Goal: Find contact information

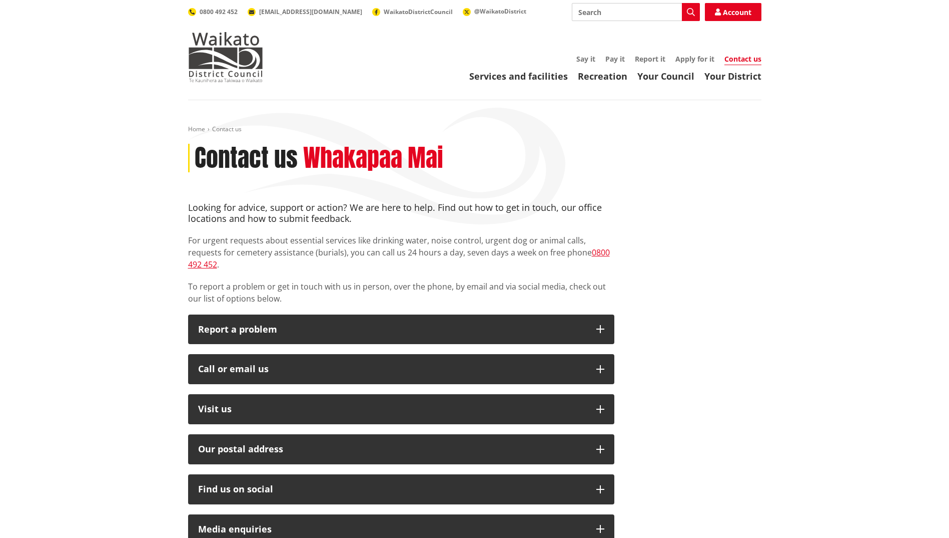
scroll to position [200, 0]
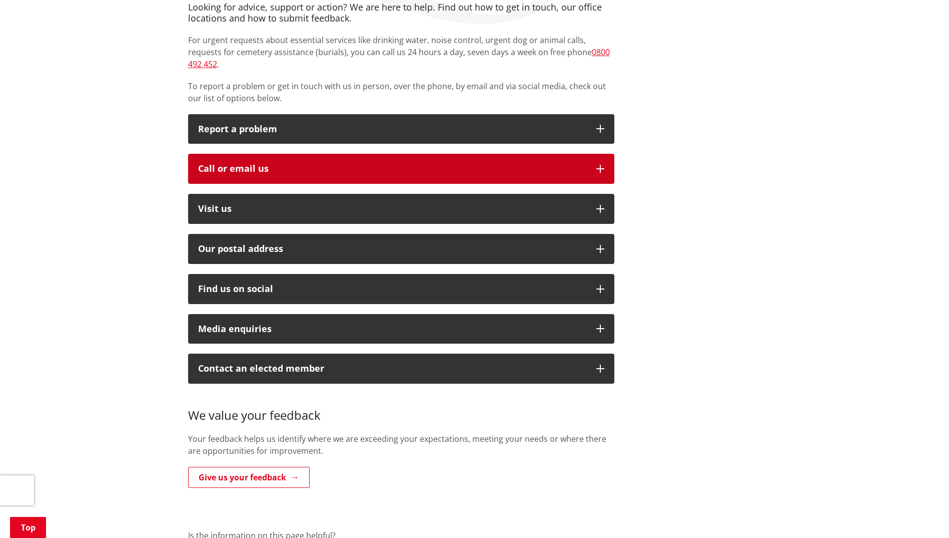
click at [405, 154] on button "Call or email us" at bounding box center [401, 169] width 426 height 30
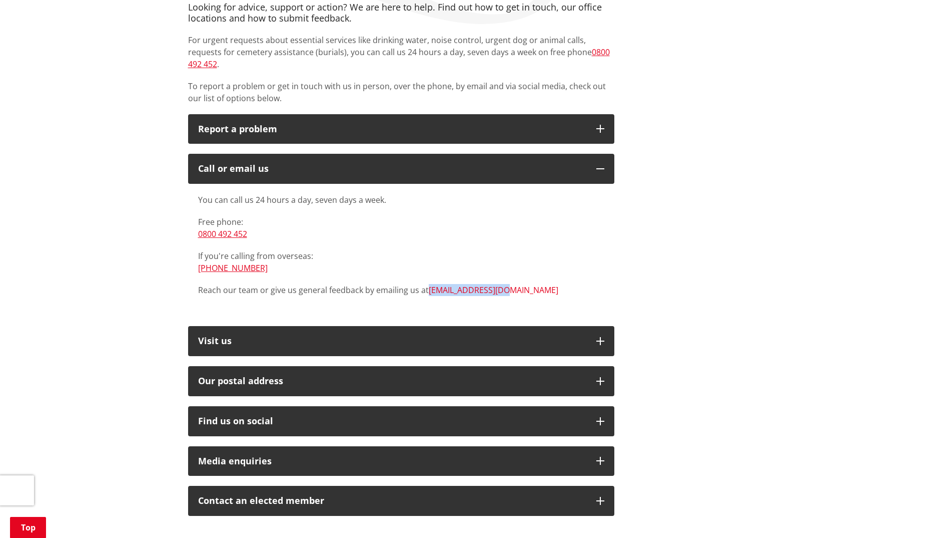
drag, startPoint x: 542, startPoint y: 280, endPoint x: 428, endPoint y: 277, distance: 113.6
click at [428, 284] on p "Reach our team or give us general feedback by emailing us at info@waidc.govt.nz" at bounding box center [401, 290] width 406 height 12
copy link "[EMAIL_ADDRESS][DOMAIN_NAME]"
click at [681, 195] on div "Looking for advice, support or action? We are here to help. Find out how to get…" at bounding box center [475, 316] width 589 height 629
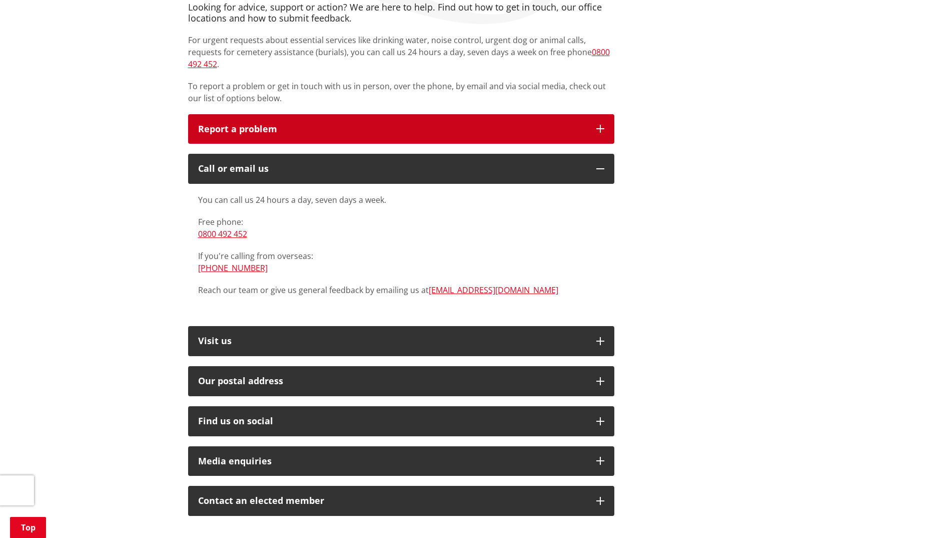
click at [561, 129] on button "Report a problem" at bounding box center [401, 129] width 426 height 30
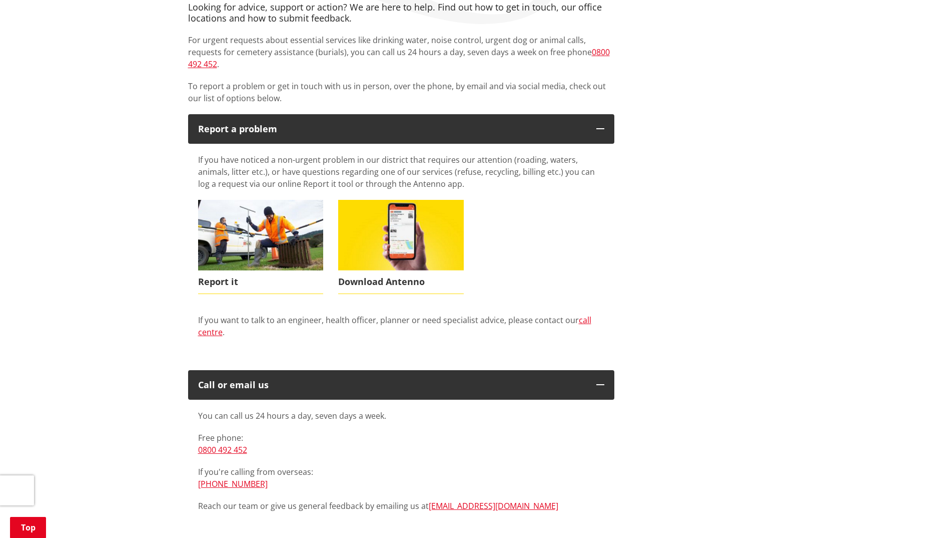
click at [574, 264] on ul "Report it Download Antenno" at bounding box center [401, 257] width 421 height 114
click at [274, 231] on img at bounding box center [261, 235] width 126 height 71
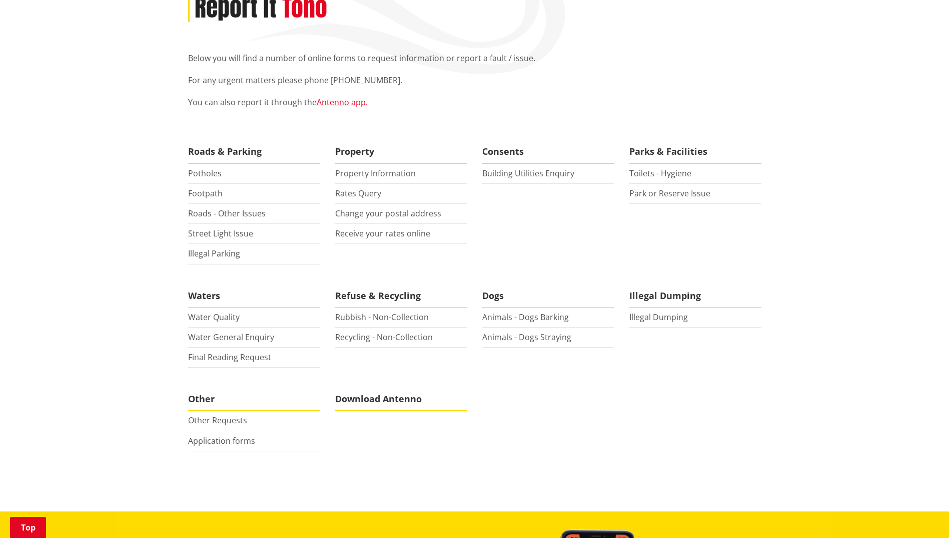
scroll to position [50, 0]
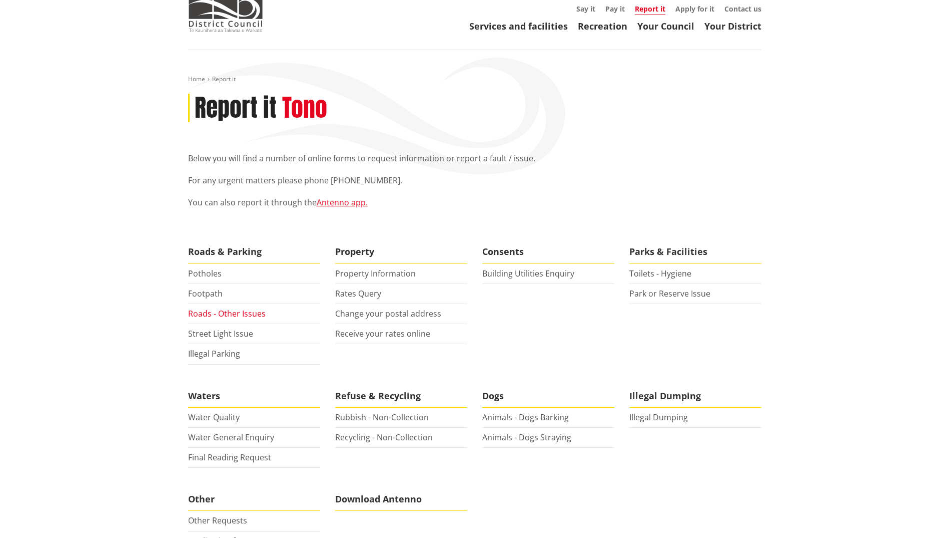
click at [241, 314] on link "Roads - Other Issues" at bounding box center [227, 313] width 78 height 11
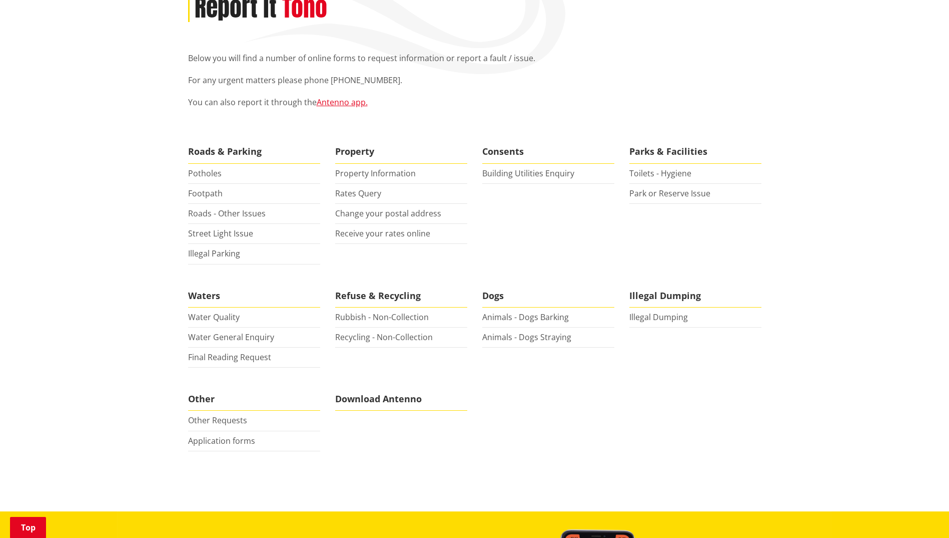
scroll to position [0, 0]
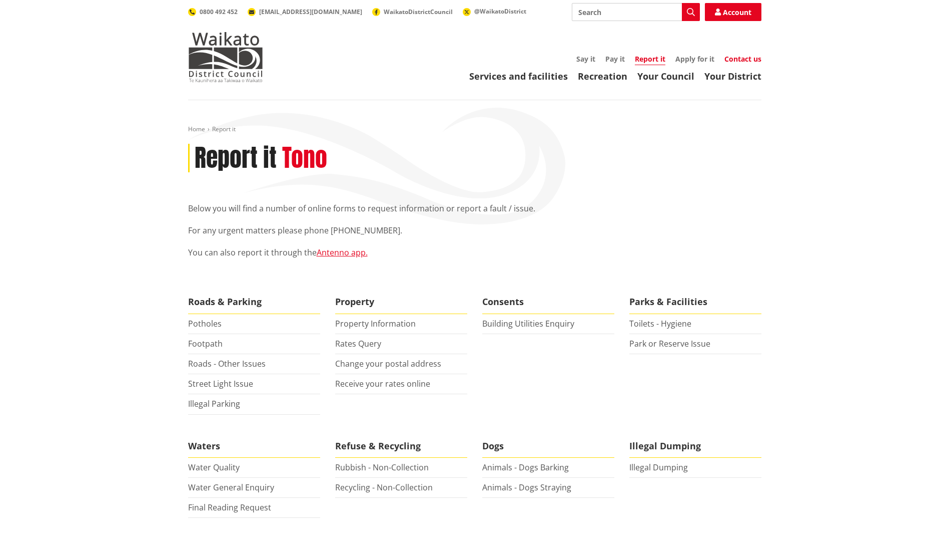
click at [738, 60] on link "Contact us" at bounding box center [743, 59] width 37 height 10
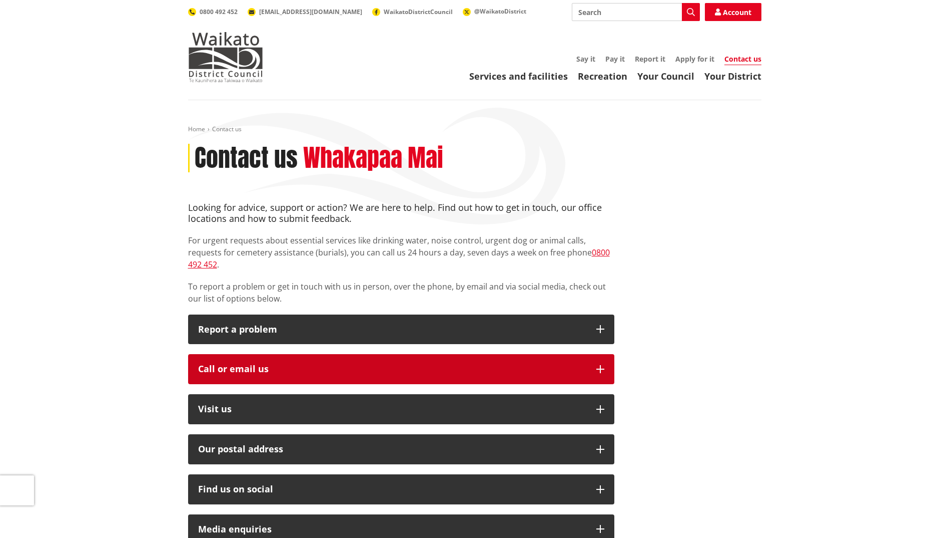
click at [518, 354] on button "Call or email us" at bounding box center [401, 369] width 426 height 30
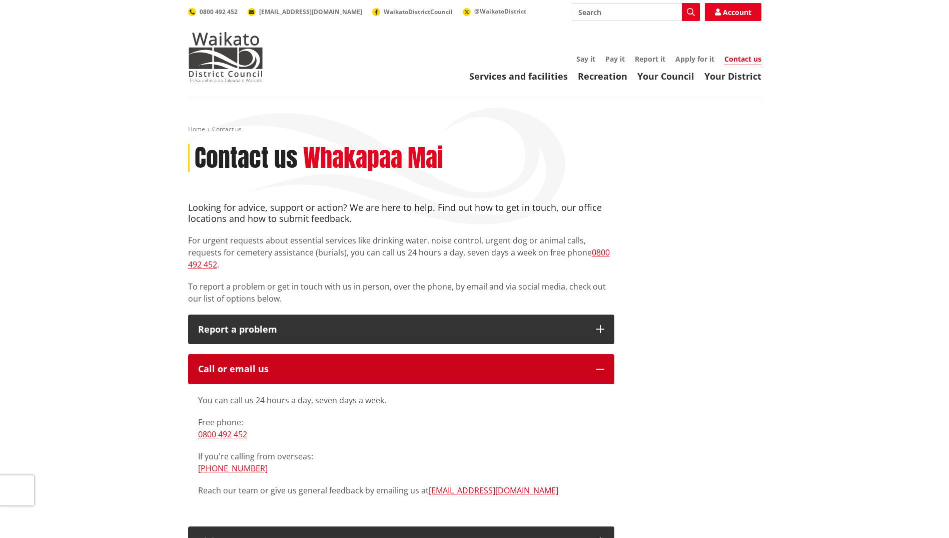
scroll to position [200, 0]
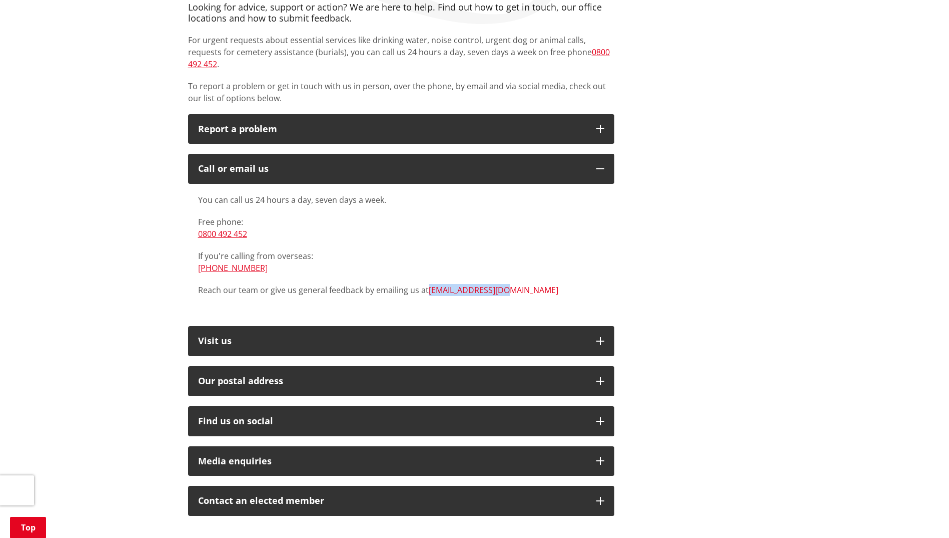
drag, startPoint x: 528, startPoint y: 289, endPoint x: 428, endPoint y: 283, distance: 100.2
click at [428, 283] on div "You can call us 24 hours a day, seven days a week. Free phone: [PHONE_NUMBER] I…" at bounding box center [401, 250] width 426 height 132
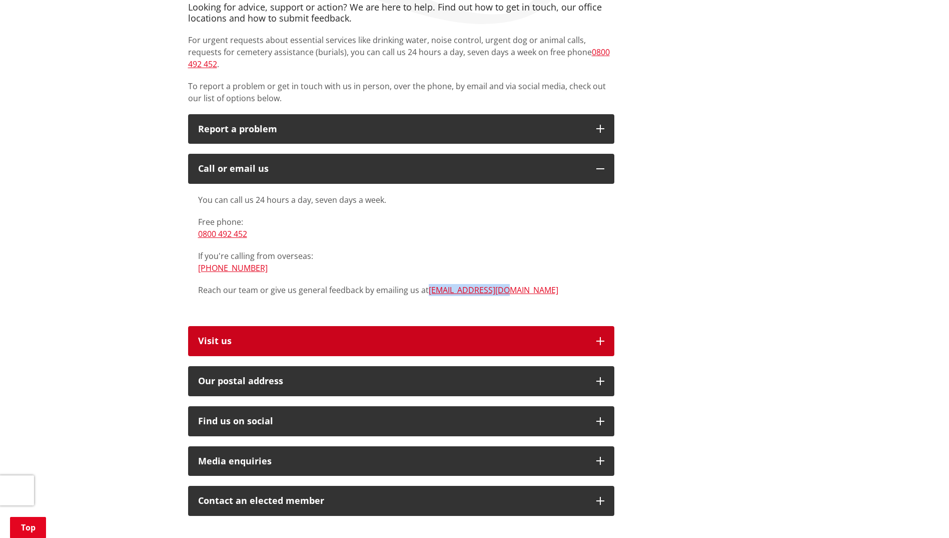
copy link "[EMAIL_ADDRESS][DOMAIN_NAME]"
